Goal: Task Accomplishment & Management: Manage account settings

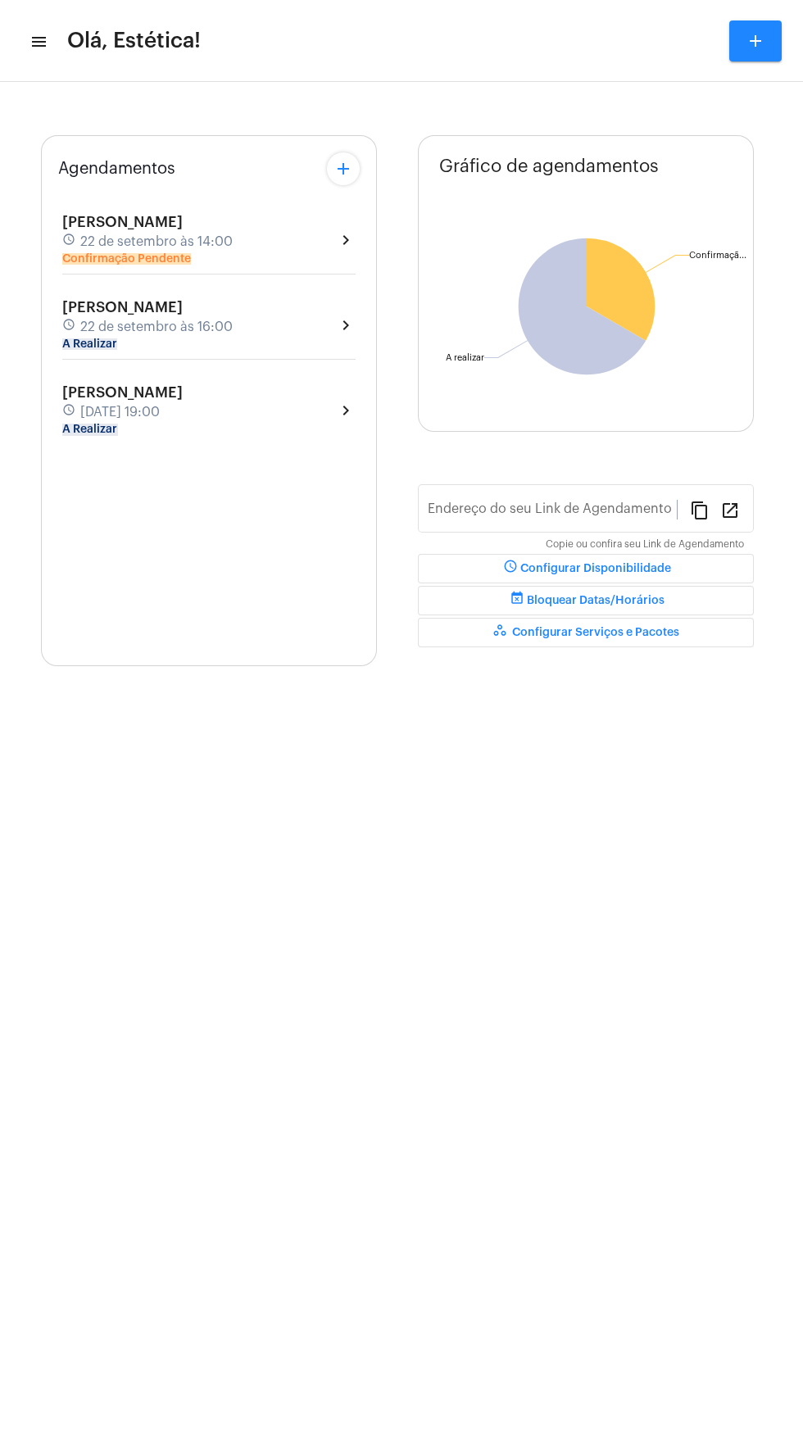
click at [293, 255] on div "[PERSON_NAME] schedule [DATE] 14:00 Confirmação Pendente chevron_right" at bounding box center [208, 240] width 293 height 52
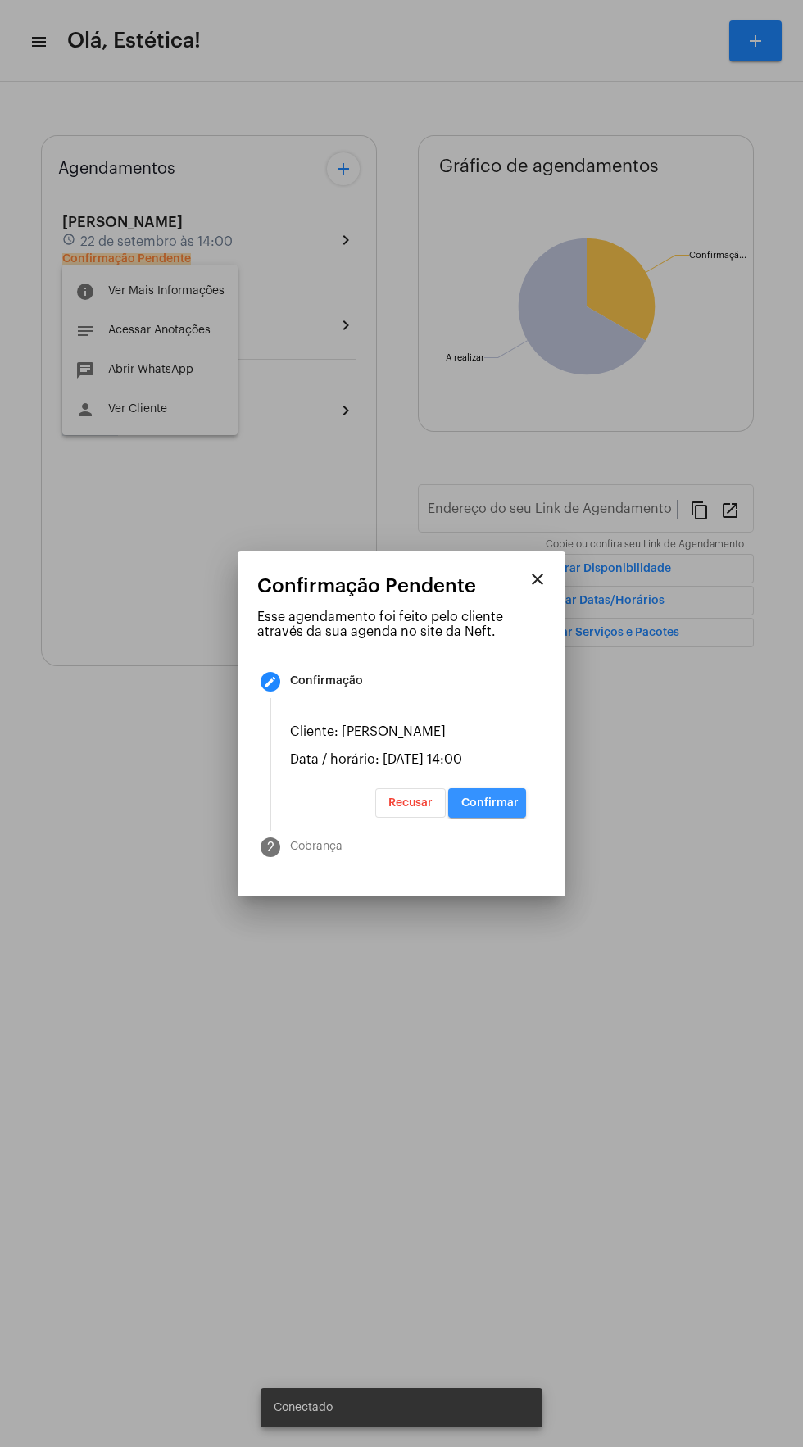
click at [516, 809] on span "Confirmar" at bounding box center [489, 802] width 57 height 11
type input "[URL][DOMAIN_NAME]"
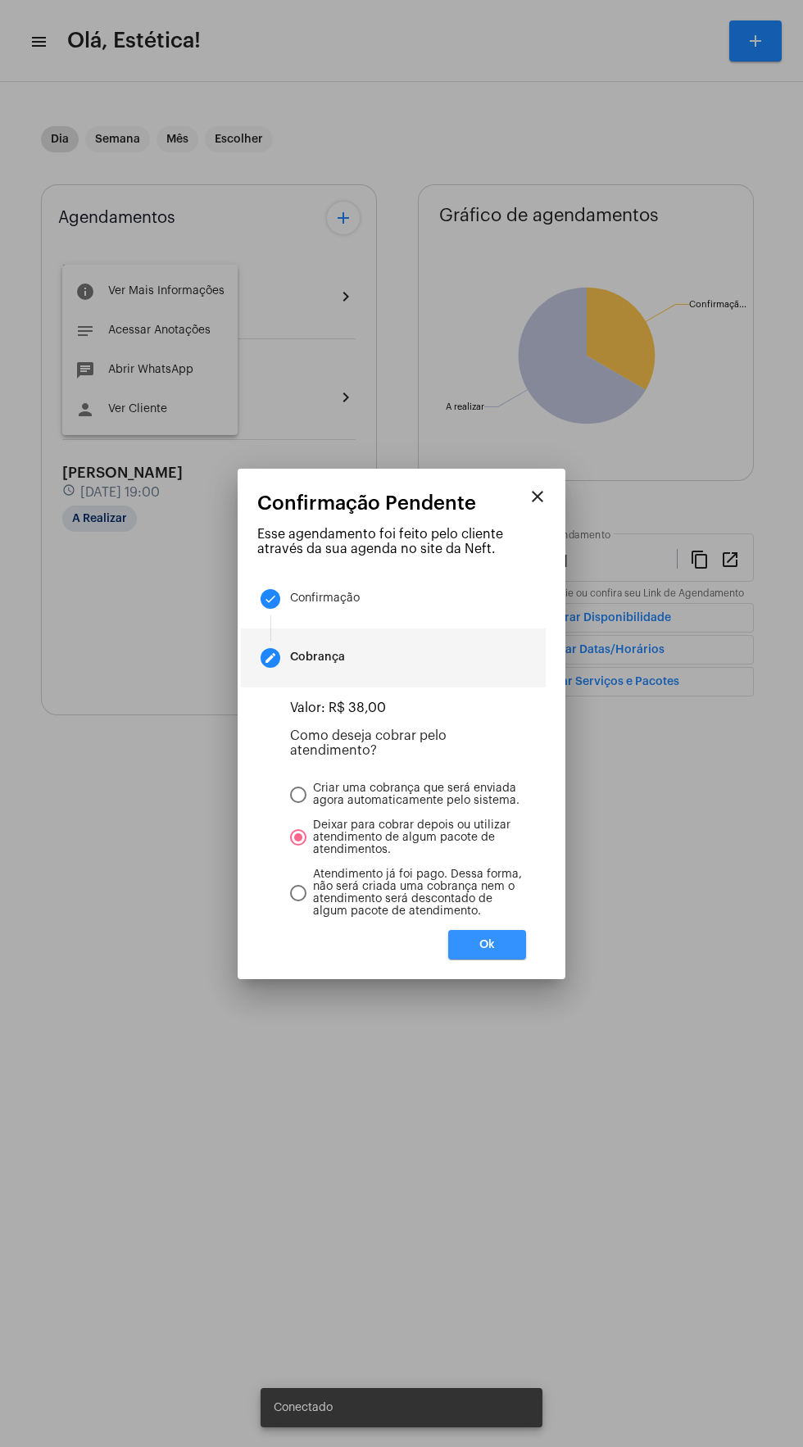
click at [518, 960] on button "Ok" at bounding box center [487, 945] width 78 height 30
